Goal: Use online tool/utility

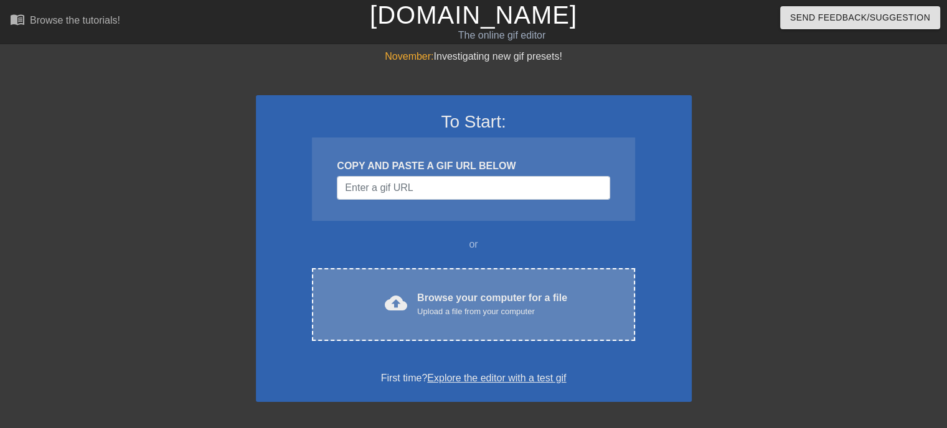
click at [471, 301] on div "Browse your computer for a file Upload a file from your computer" at bounding box center [492, 304] width 150 height 27
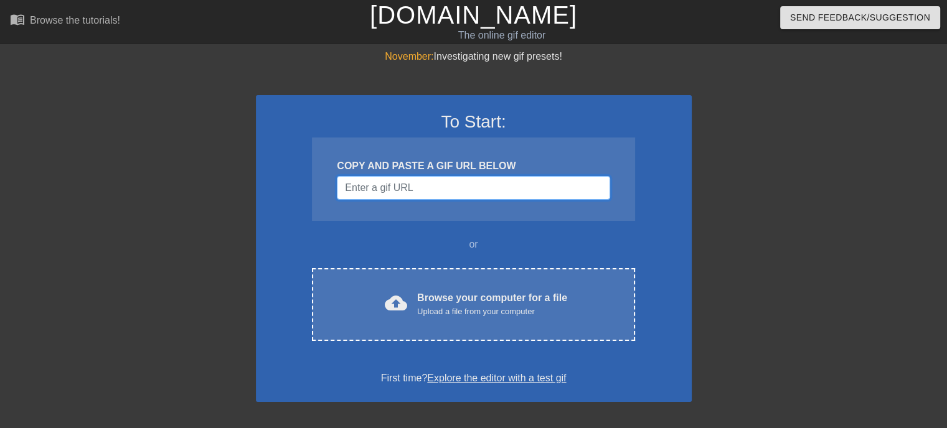
click at [468, 184] on input "Username" at bounding box center [473, 188] width 273 height 24
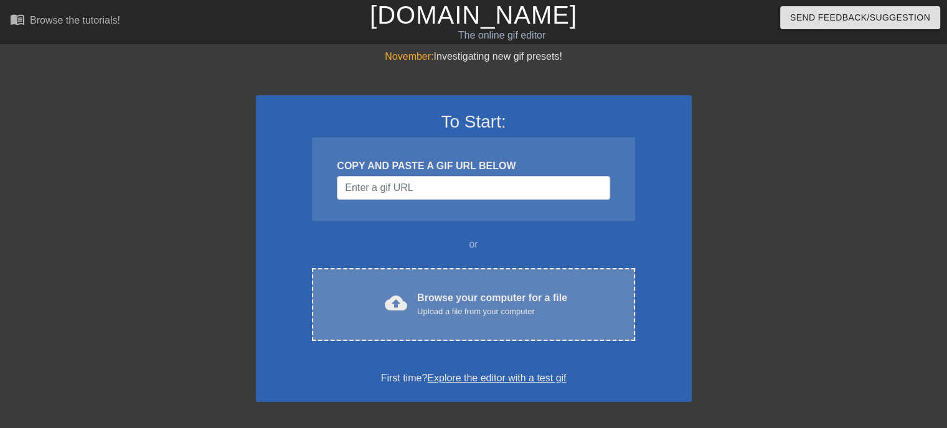
click at [439, 301] on div "Browse your computer for a file Upload a file from your computer" at bounding box center [492, 304] width 150 height 27
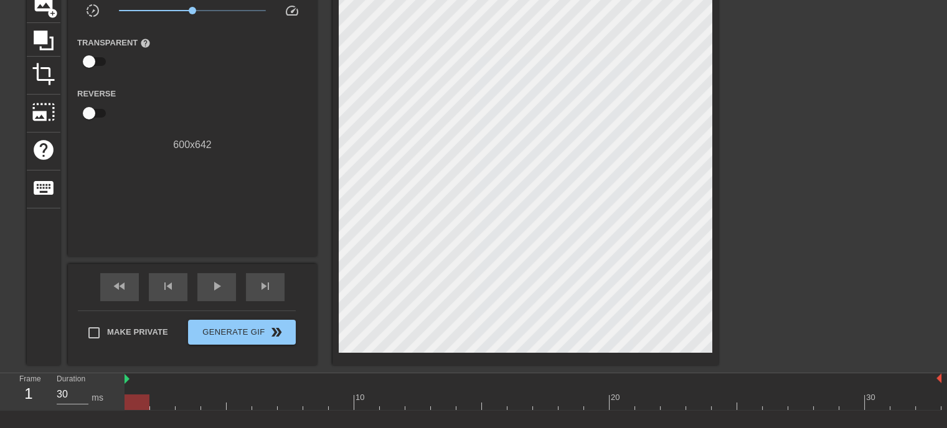
scroll to position [125, 0]
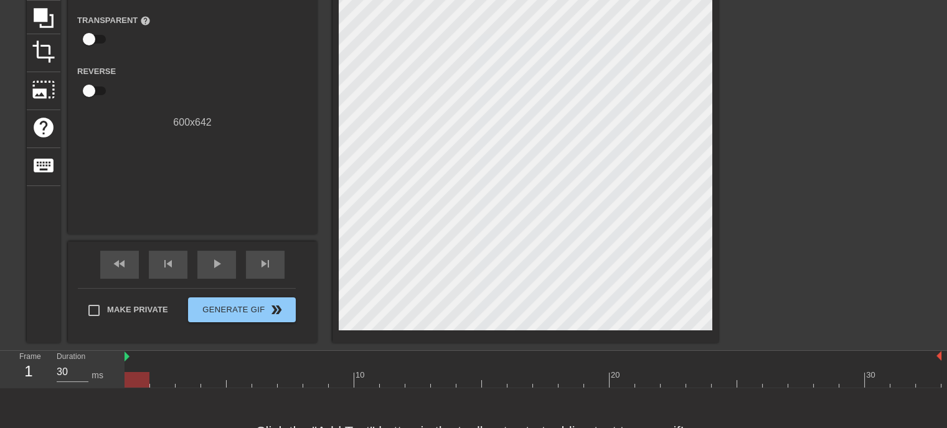
click at [167, 382] on div at bounding box center [533, 380] width 817 height 16
click at [194, 380] on div at bounding box center [533, 380] width 817 height 16
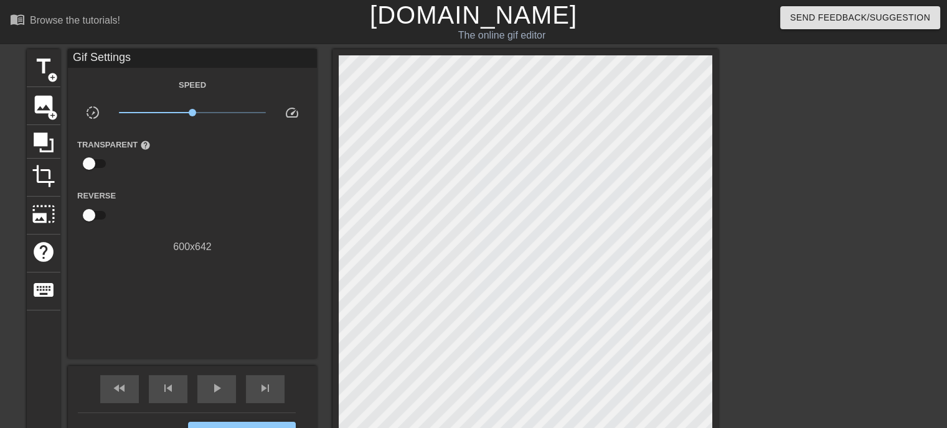
scroll to position [0, 0]
click at [265, 390] on span "skip_next" at bounding box center [265, 388] width 15 height 15
click at [163, 393] on span "skip_previous" at bounding box center [168, 388] width 15 height 15
click at [268, 385] on span "skip_next" at bounding box center [265, 388] width 15 height 15
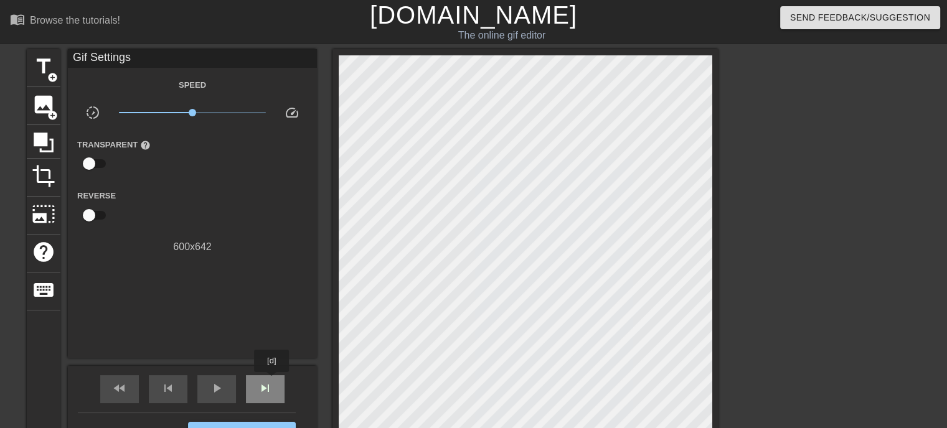
click at [272, 381] on span "skip_next" at bounding box center [265, 388] width 15 height 15
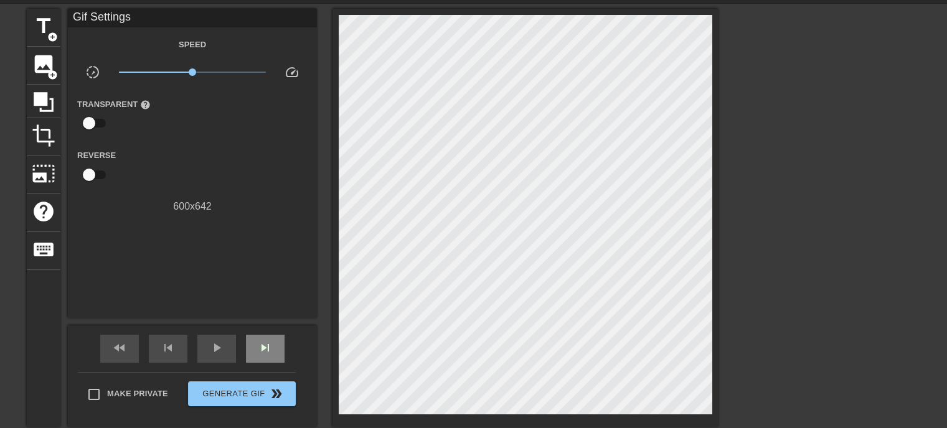
scroll to position [62, 0]
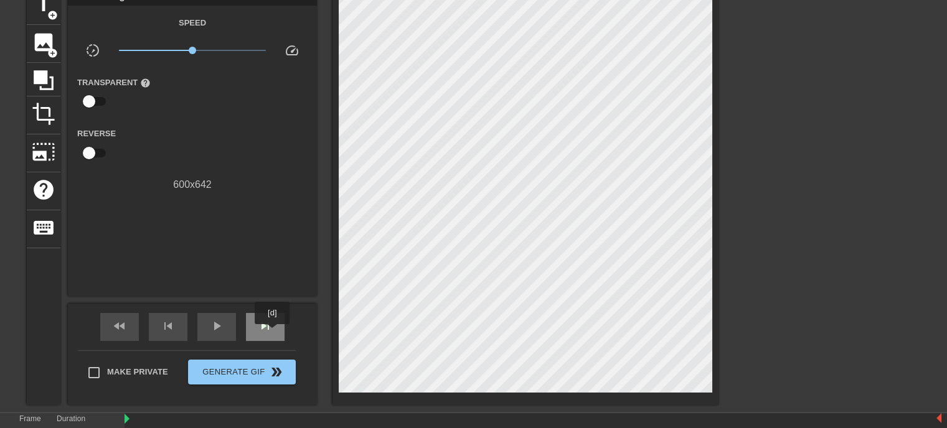
click at [273, 333] on div "skip_next" at bounding box center [265, 327] width 39 height 28
